Goal: Transaction & Acquisition: Purchase product/service

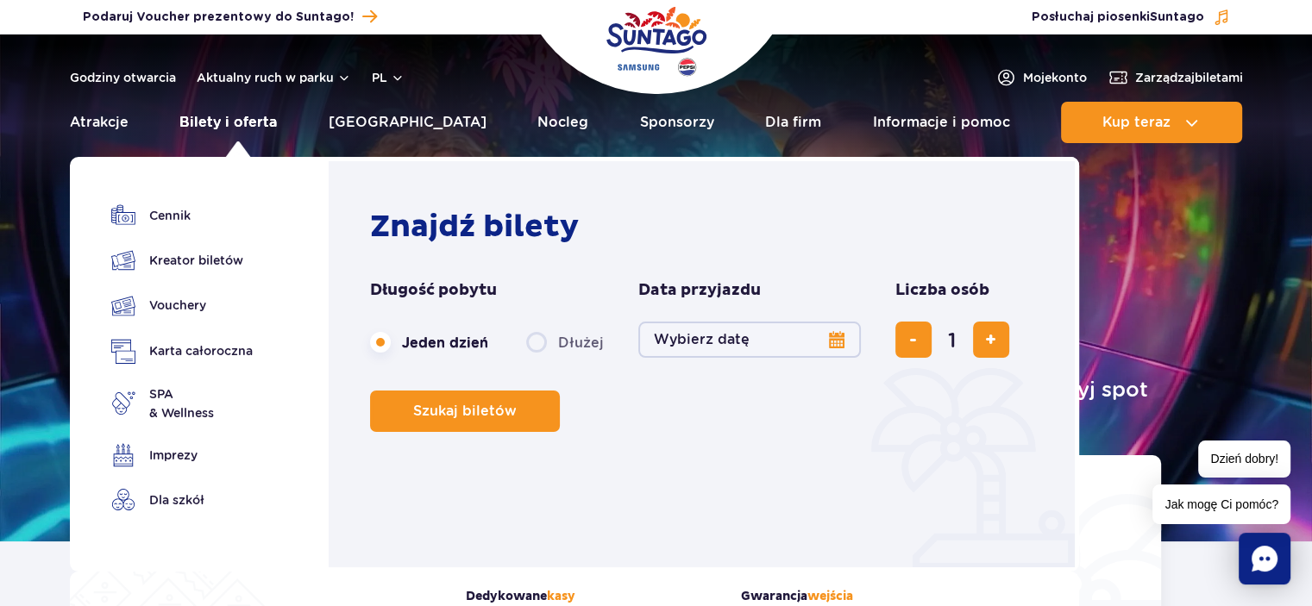
click at [252, 119] on link "Bilety i oferta" at bounding box center [227, 122] width 97 height 41
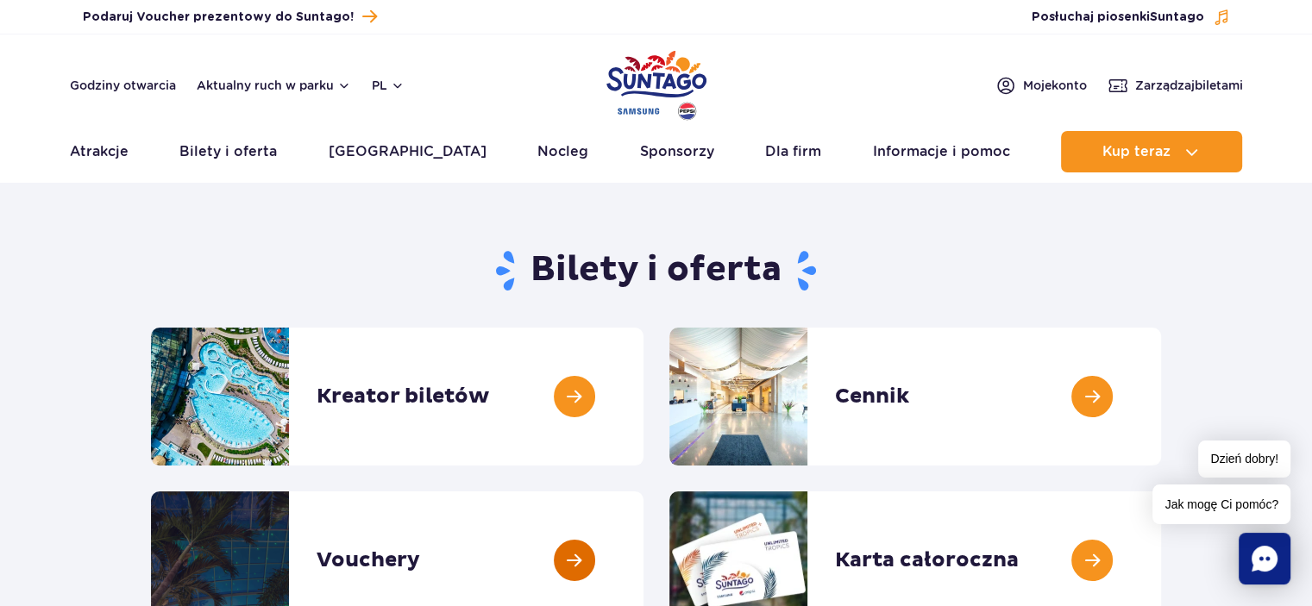
click at [643, 560] on link at bounding box center [643, 560] width 0 height 138
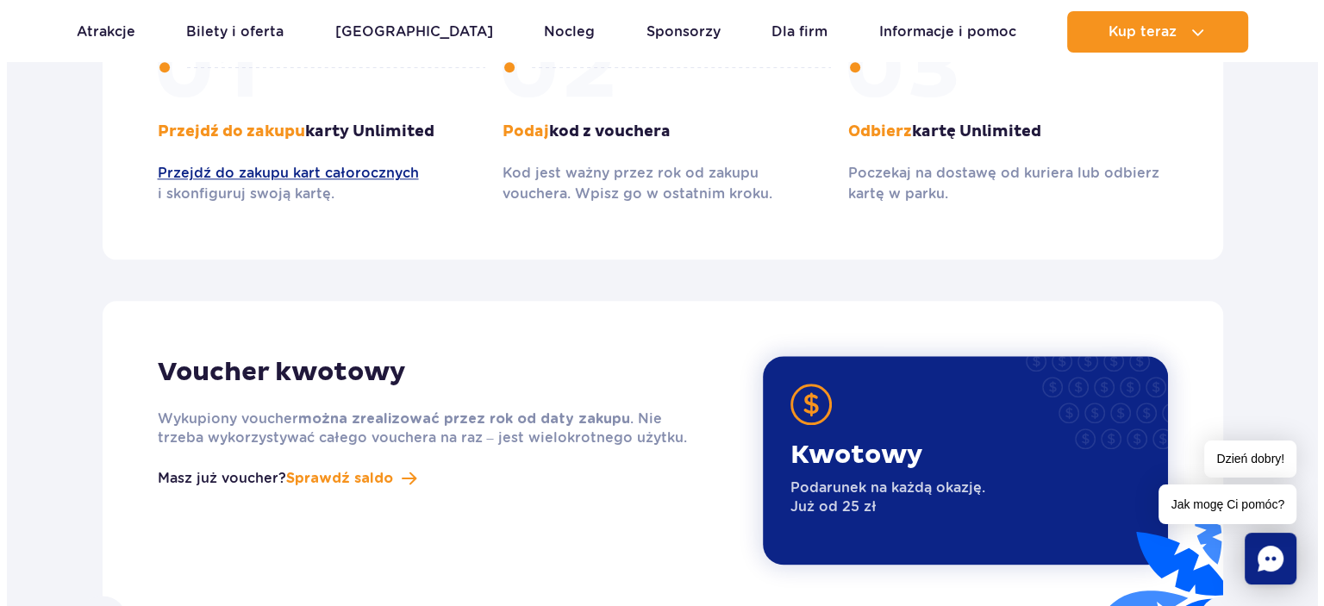
scroll to position [1956, 0]
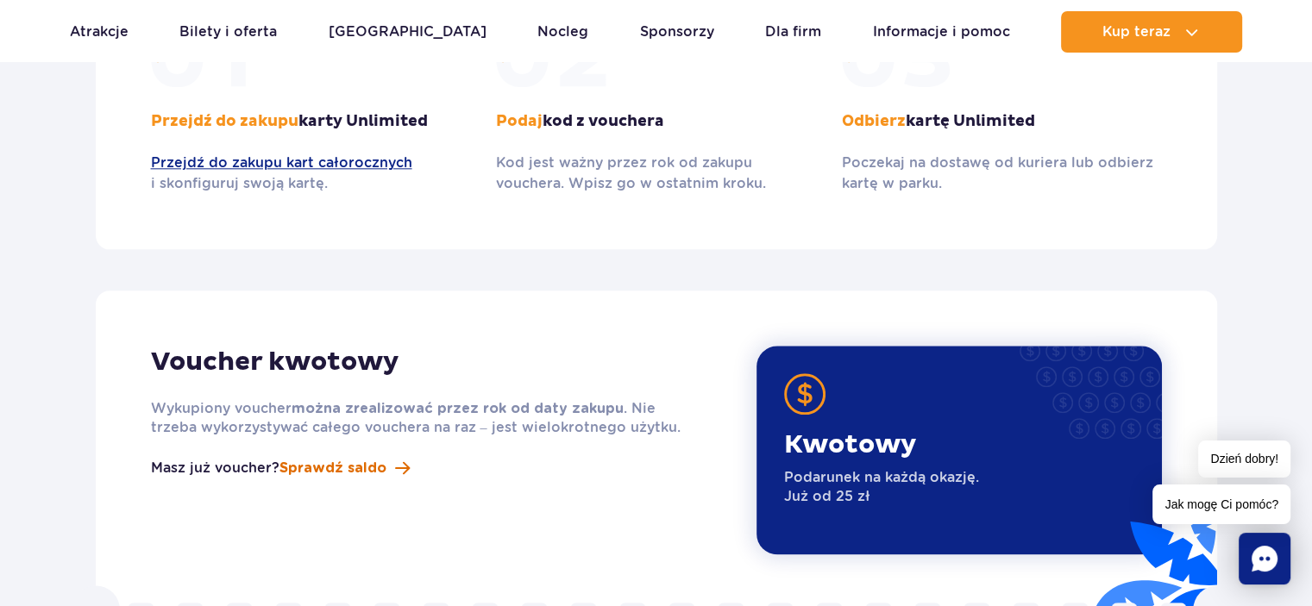
click at [328, 458] on span "Sprawdź saldo" at bounding box center [332, 468] width 107 height 21
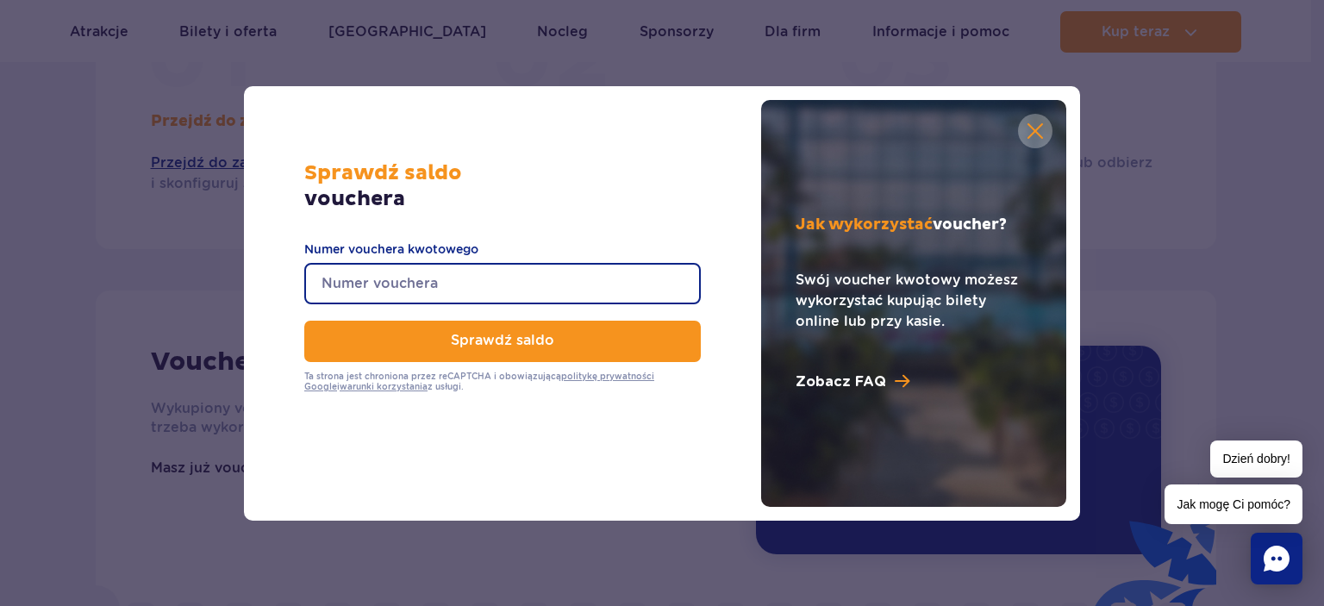
click at [385, 285] on input "Numer vouchera kwotowego" at bounding box center [502, 283] width 397 height 41
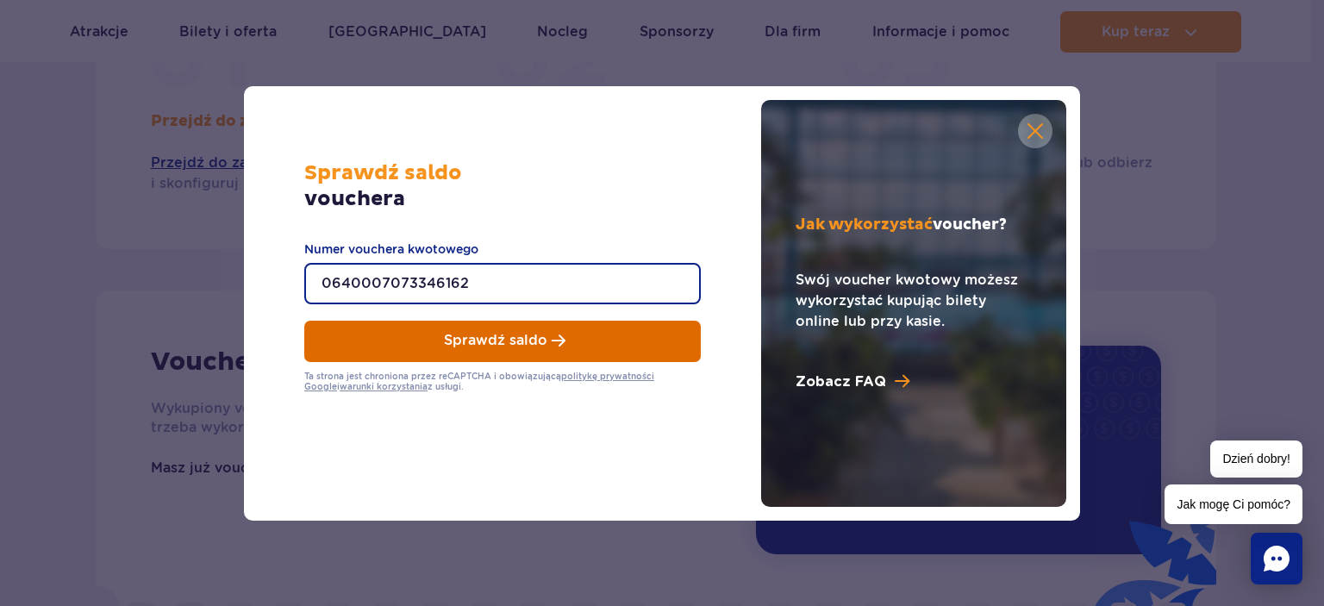
type input "0640007073346162"
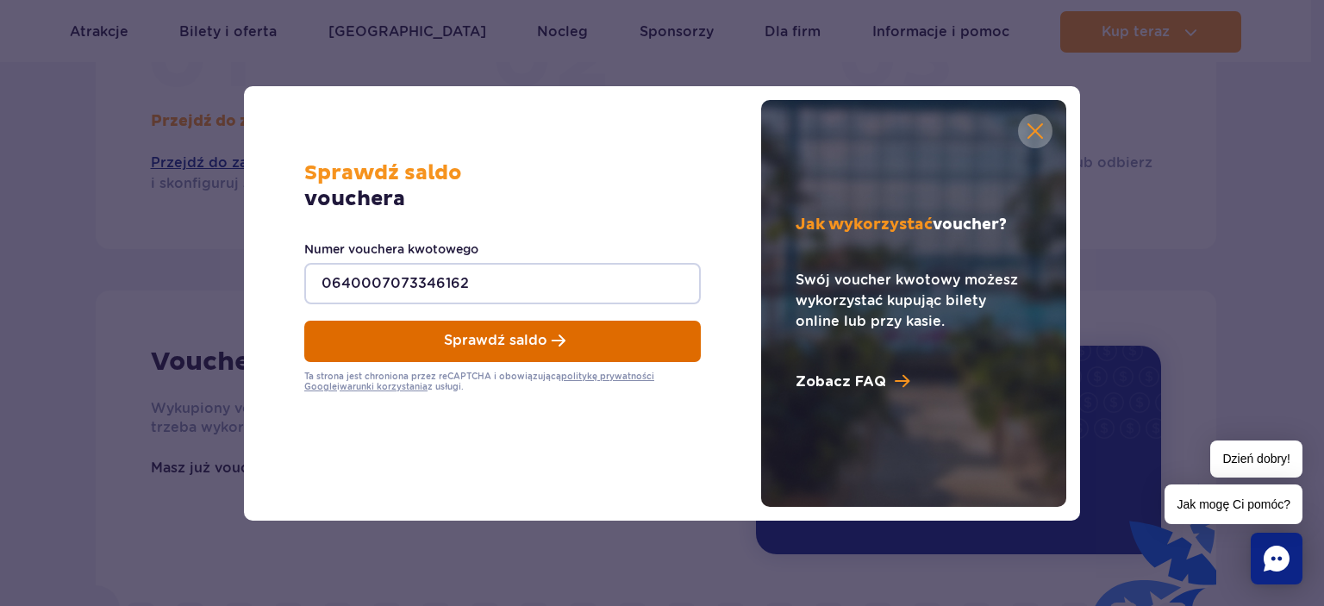
click at [490, 339] on span "Sprawdź saldo" at bounding box center [495, 341] width 103 height 16
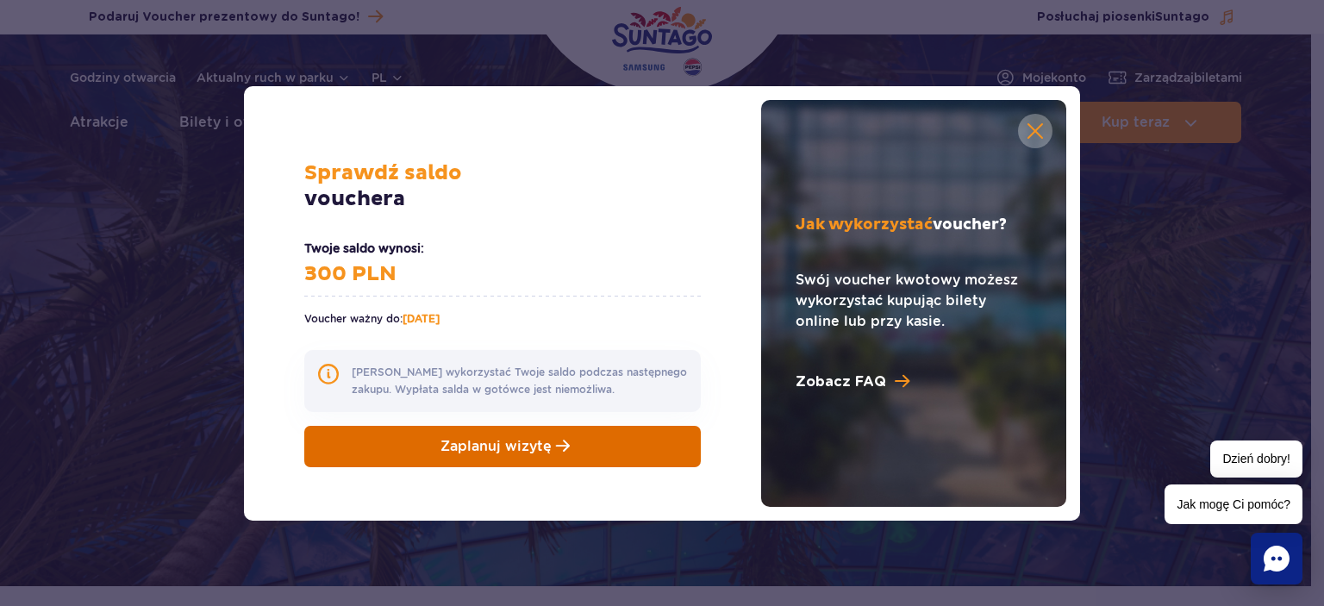
click at [501, 446] on span "Zaplanuj wizytę" at bounding box center [496, 446] width 111 height 16
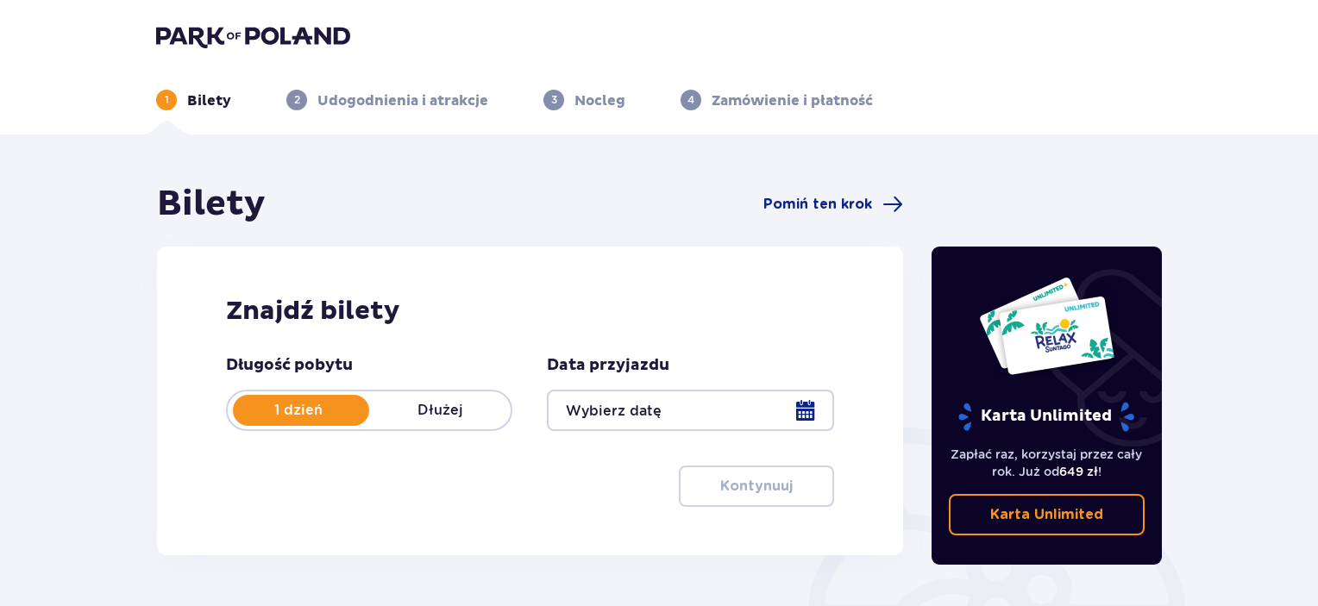
click at [800, 414] on div at bounding box center [690, 410] width 286 height 41
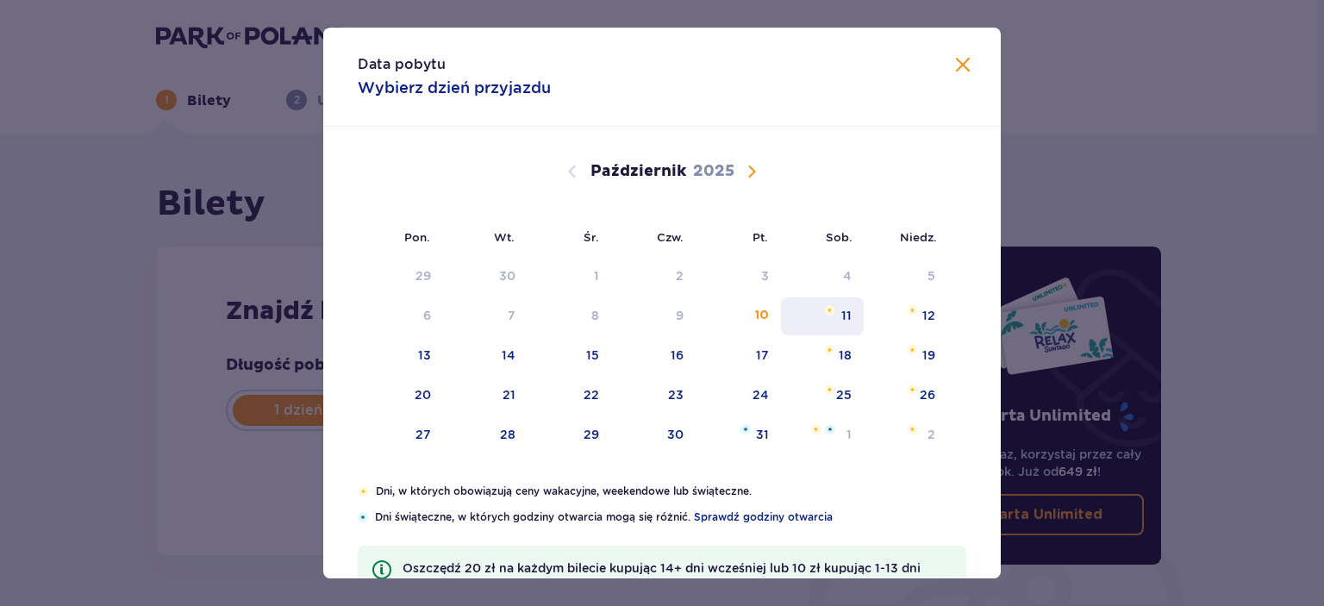
click at [847, 317] on div "11" at bounding box center [847, 315] width 10 height 17
type input "11.10.25"
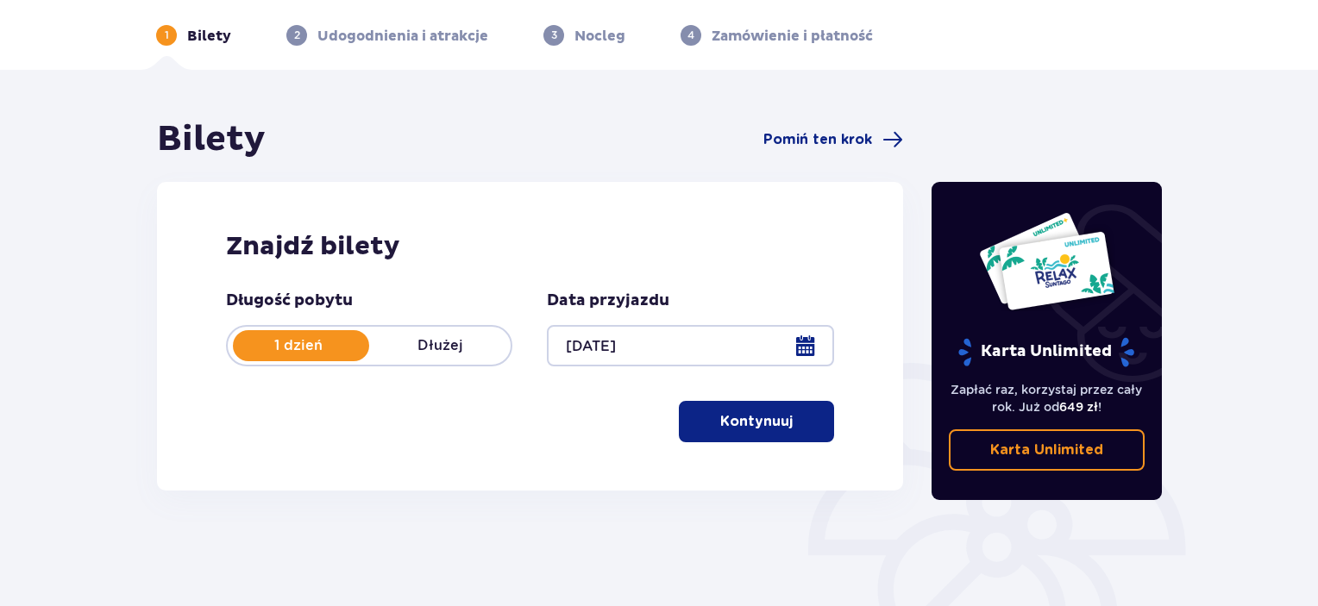
scroll to position [69, 0]
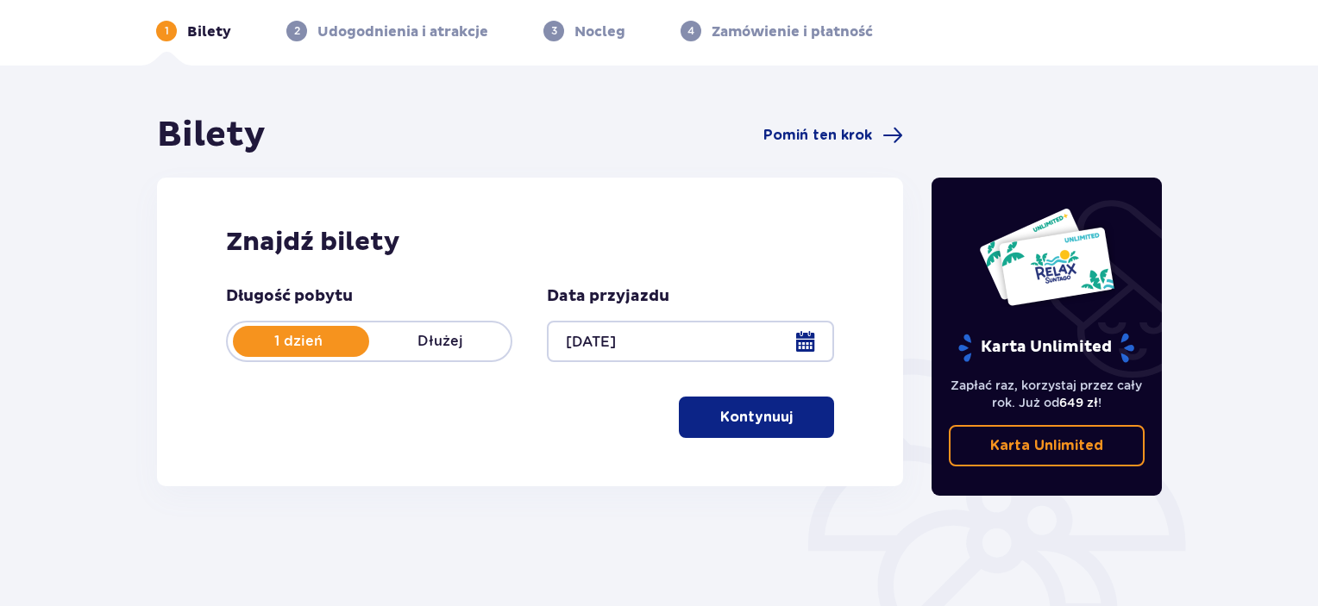
click at [760, 410] on p "Kontynuuj" at bounding box center [756, 417] width 72 height 19
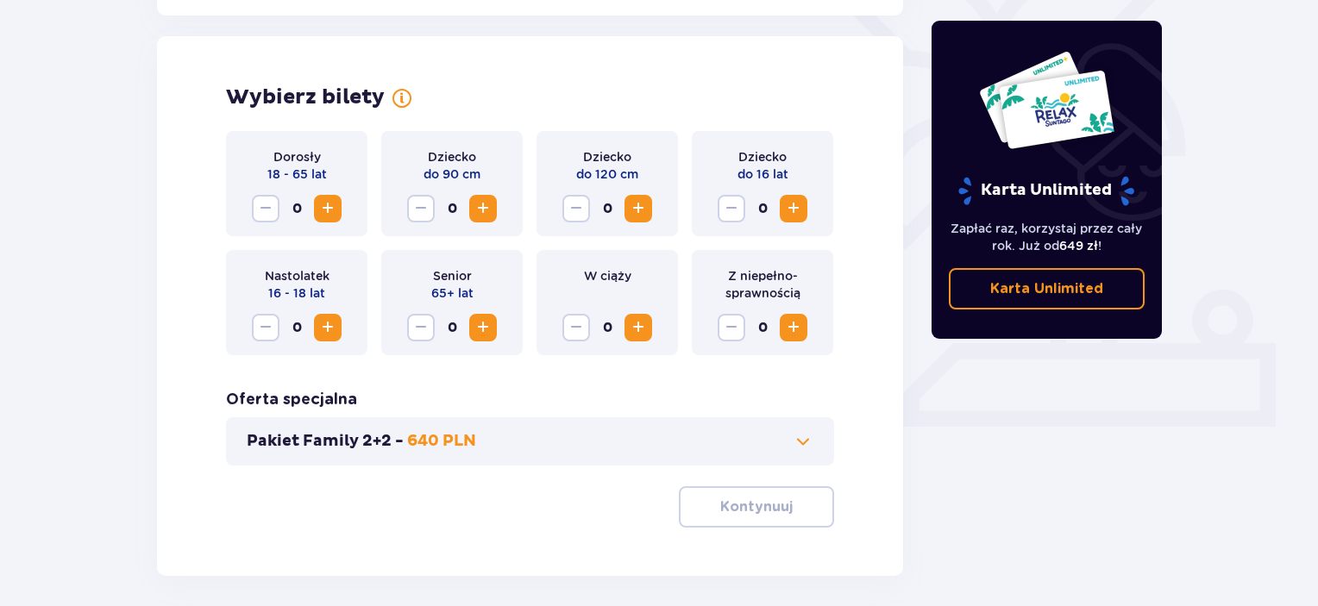
scroll to position [479, 0]
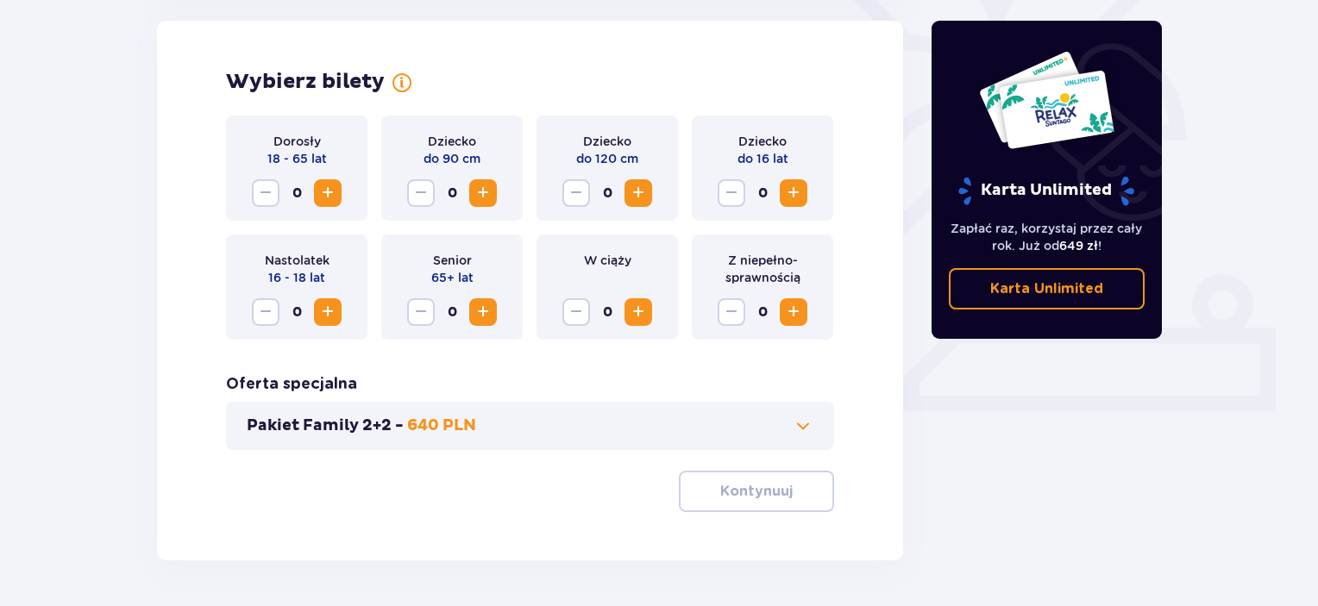
click at [329, 195] on span "Zwiększ" at bounding box center [327, 193] width 21 height 21
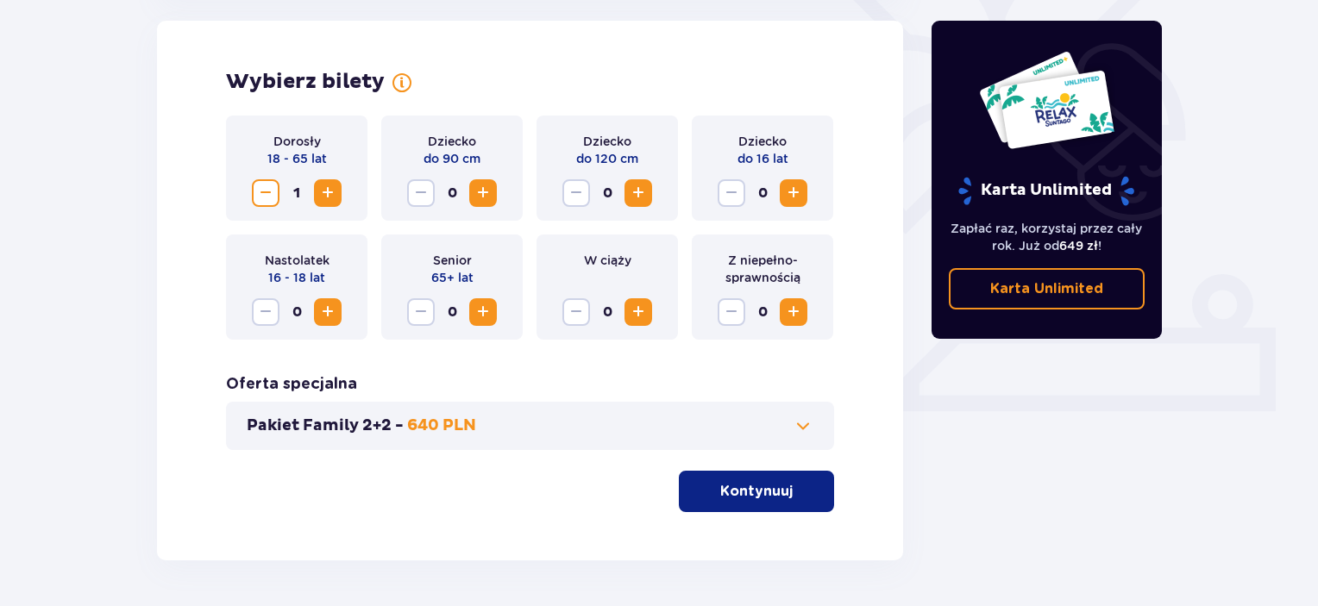
click at [329, 195] on span "Zwiększ" at bounding box center [327, 193] width 21 height 21
click at [767, 496] on p "Kontynuuj" at bounding box center [756, 491] width 72 height 19
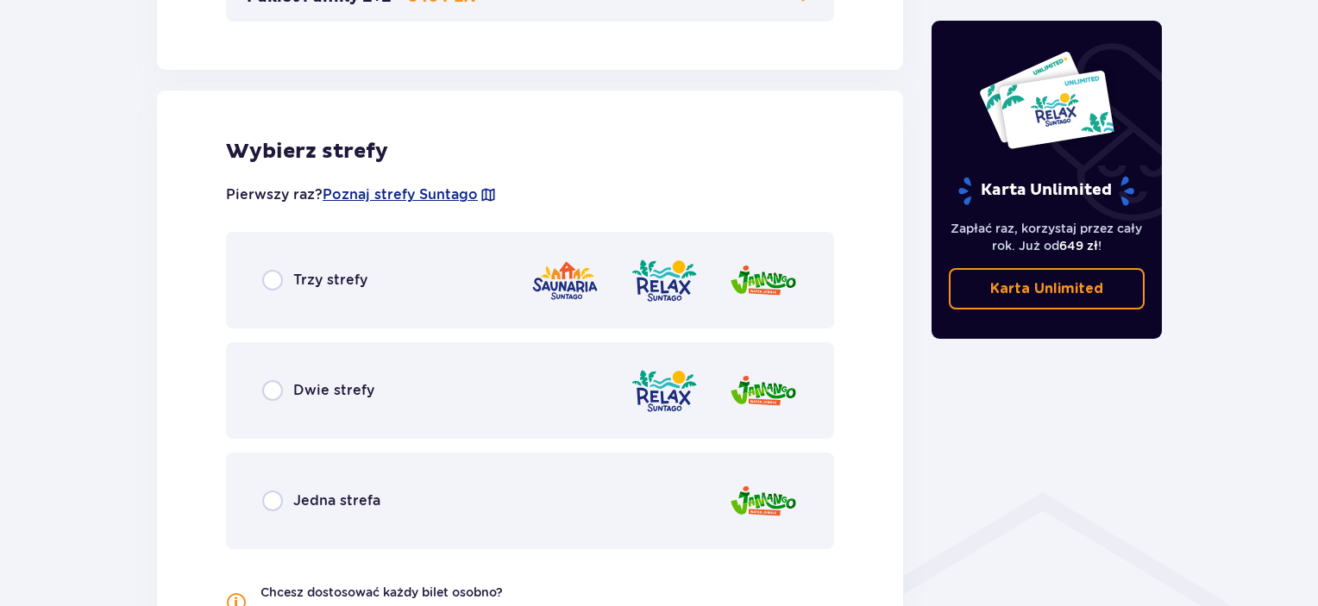
scroll to position [957, 0]
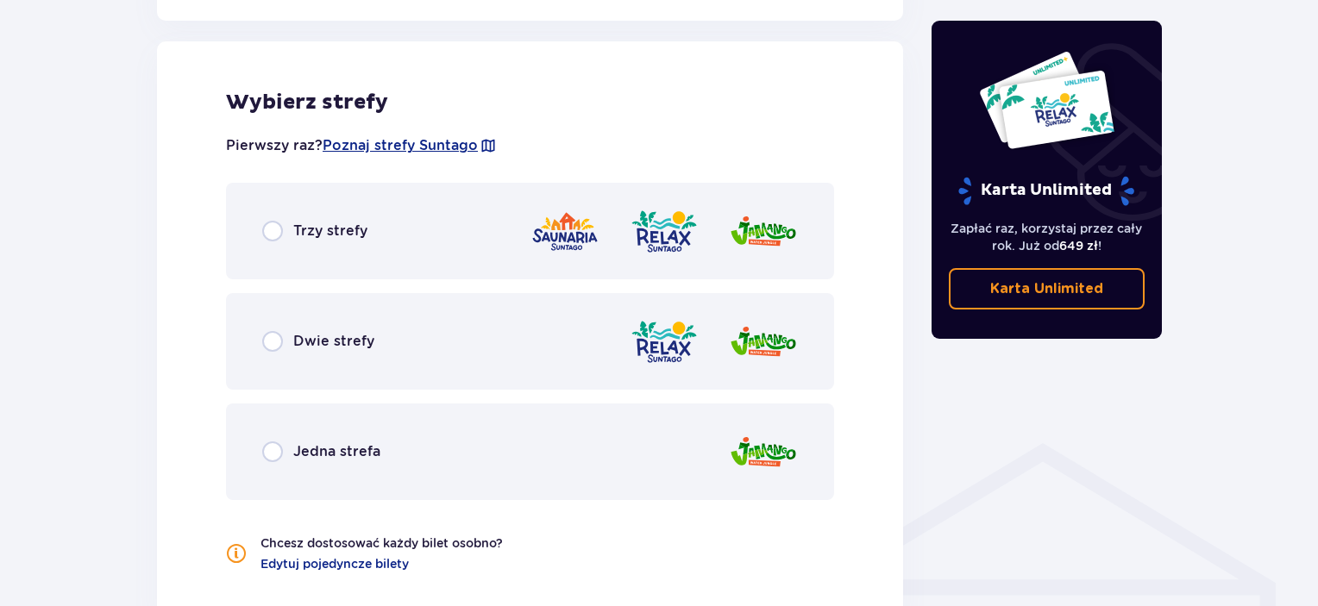
click at [563, 233] on img at bounding box center [564, 231] width 69 height 49
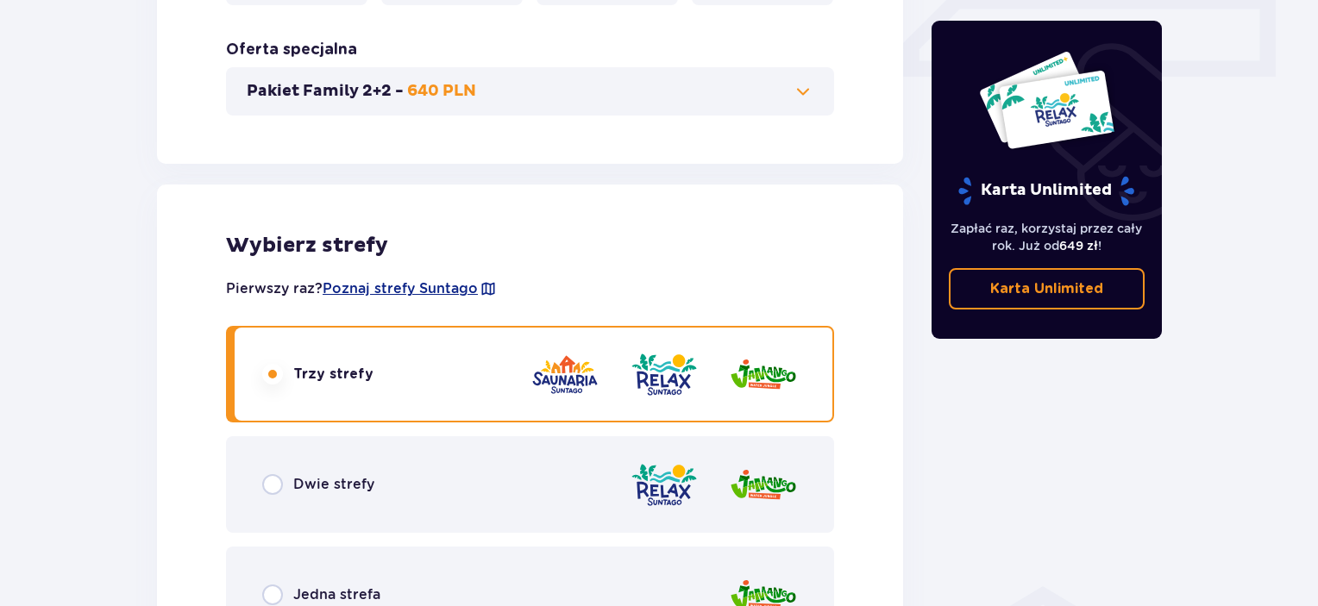
scroll to position [801, 0]
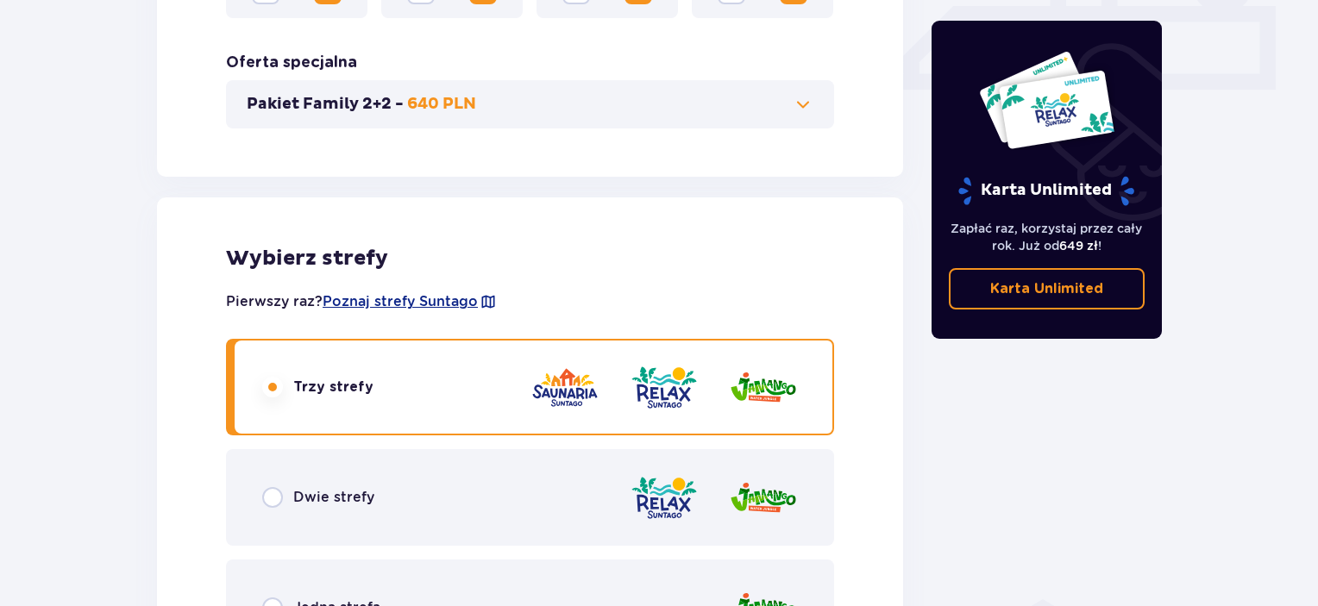
click at [266, 389] on input "radio" at bounding box center [272, 387] width 21 height 21
radio input "true"
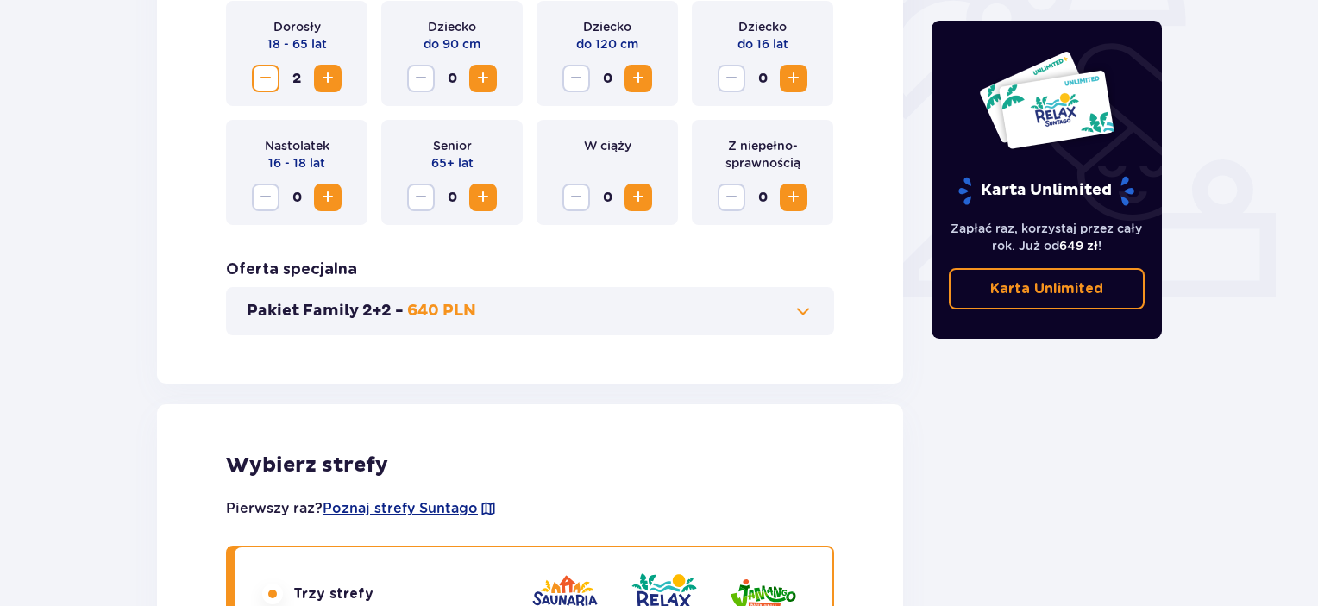
scroll to position [513, 0]
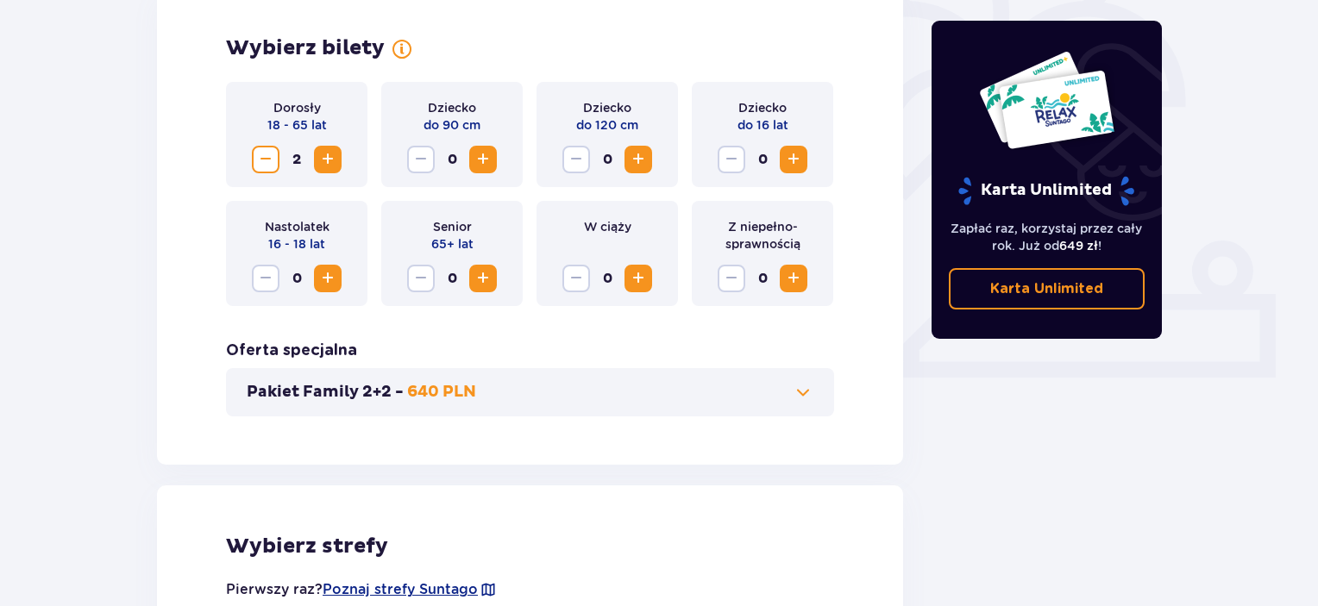
click at [260, 157] on span "Zmniejsz" at bounding box center [265, 159] width 21 height 21
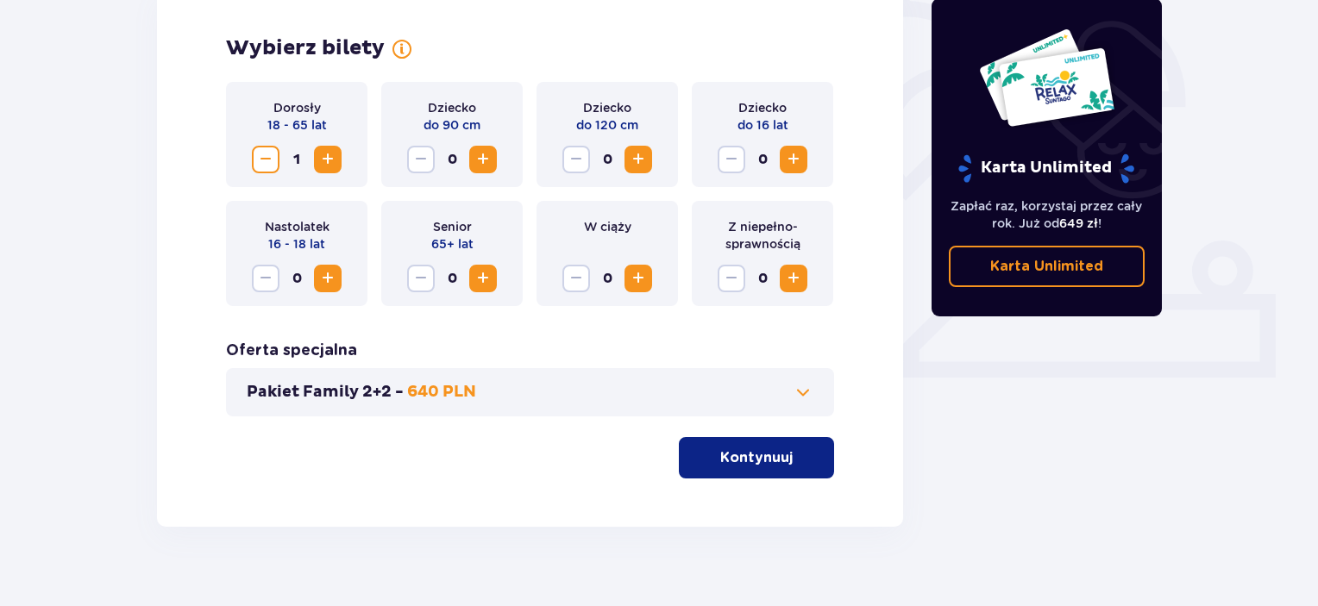
click at [260, 157] on span "Zmniejsz" at bounding box center [265, 159] width 21 height 21
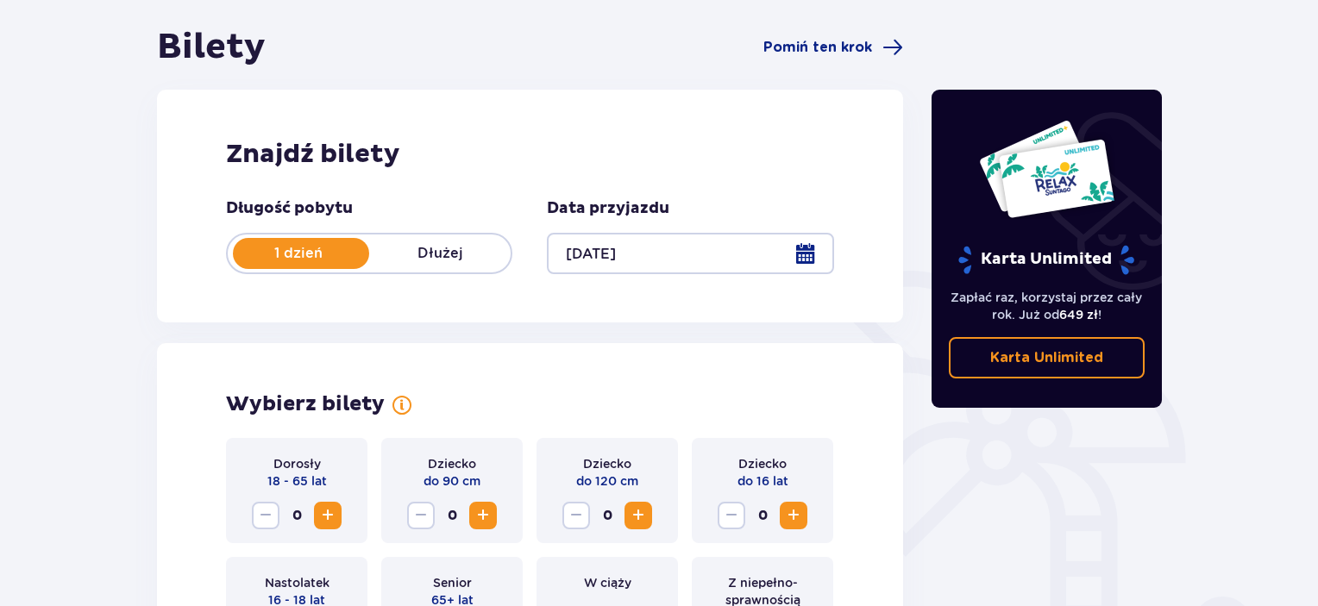
scroll to position [110, 0]
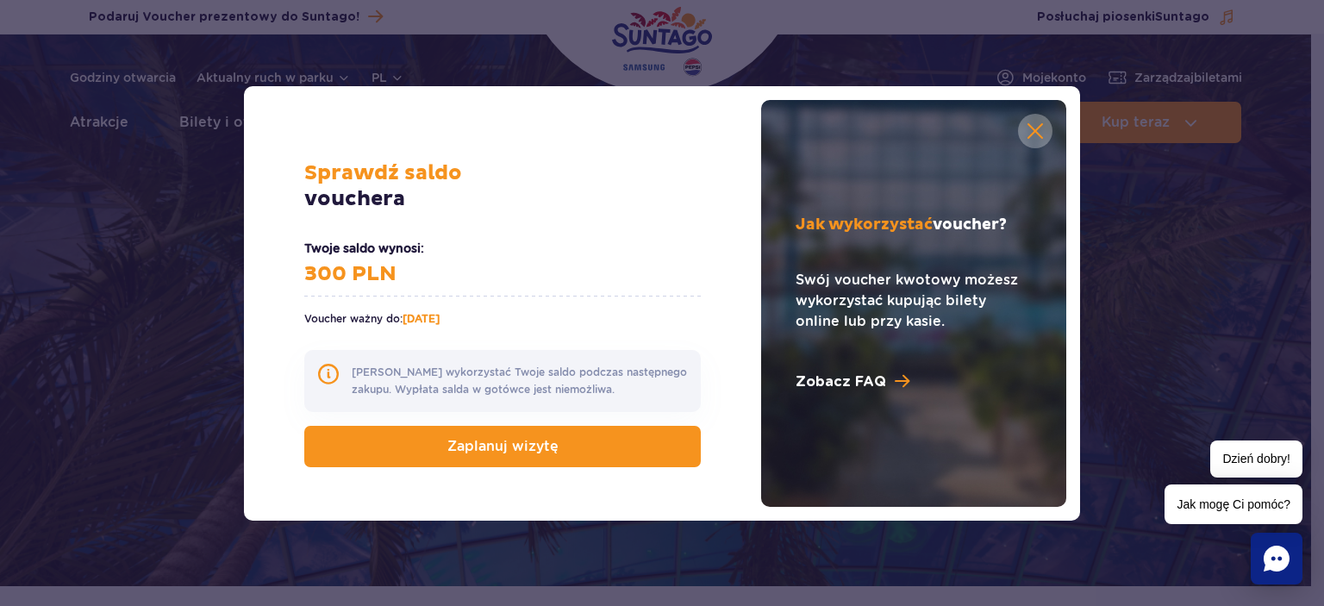
click at [1035, 130] on link at bounding box center [1035, 131] width 34 height 34
